Goal: Navigation & Orientation: Find specific page/section

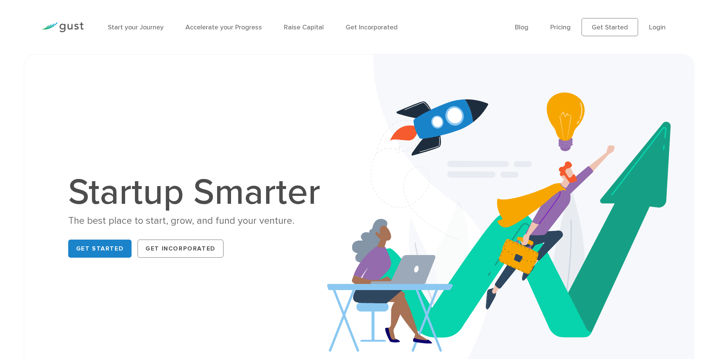
click at [530, 28] on ul "Blog FAQ Pricing Get Started Login Login" at bounding box center [596, 27] width 162 height 18
drag, startPoint x: 525, startPoint y: 32, endPoint x: 491, endPoint y: 30, distance: 33.6
click at [525, 32] on li "Blog" at bounding box center [522, 27] width 14 height 10
click at [526, 28] on link "Blog" at bounding box center [522, 27] width 14 height 8
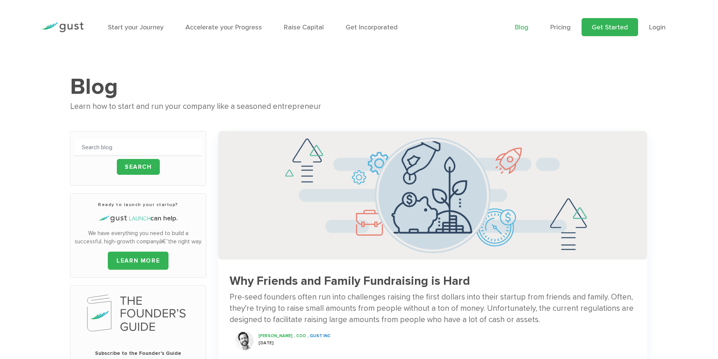
click at [629, 26] on link "Get Started" at bounding box center [609, 27] width 57 height 18
